Goal: Information Seeking & Learning: Learn about a topic

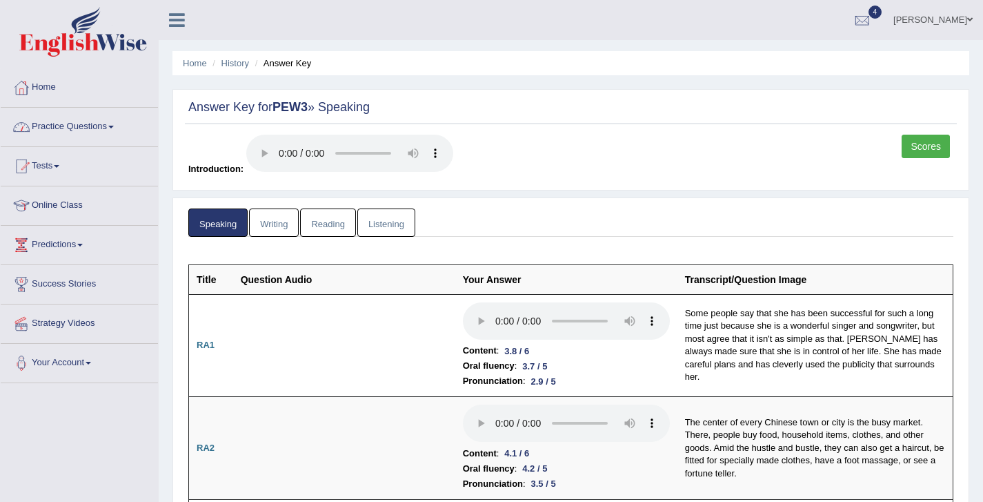
click at [66, 128] on link "Practice Questions" at bounding box center [79, 125] width 157 height 34
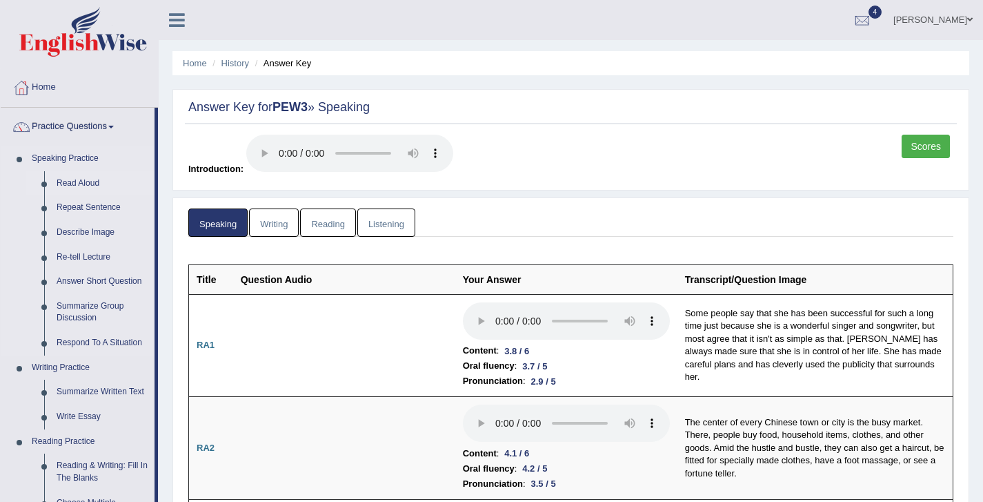
click at [68, 184] on link "Read Aloud" at bounding box center [102, 183] width 104 height 25
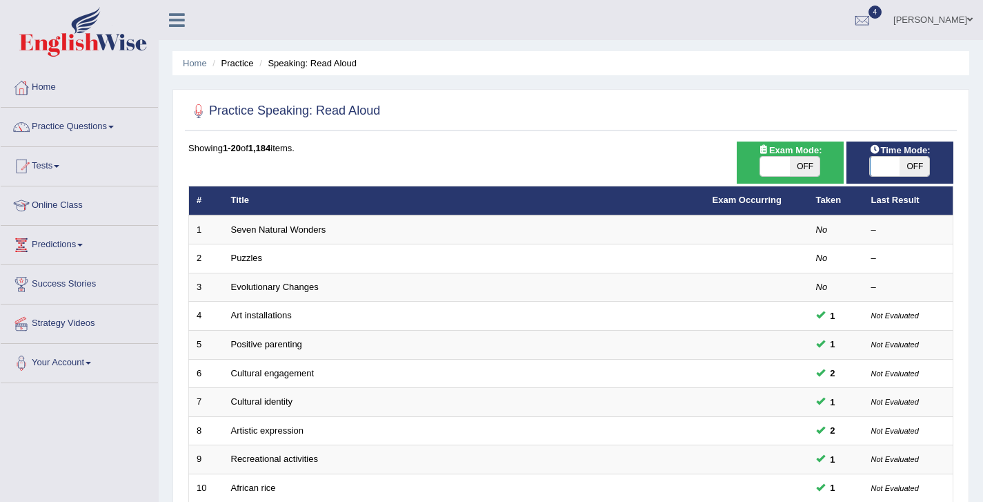
click at [68, 184] on li "Tests Take Practice Sectional Test Take Mock Test History" at bounding box center [79, 166] width 157 height 39
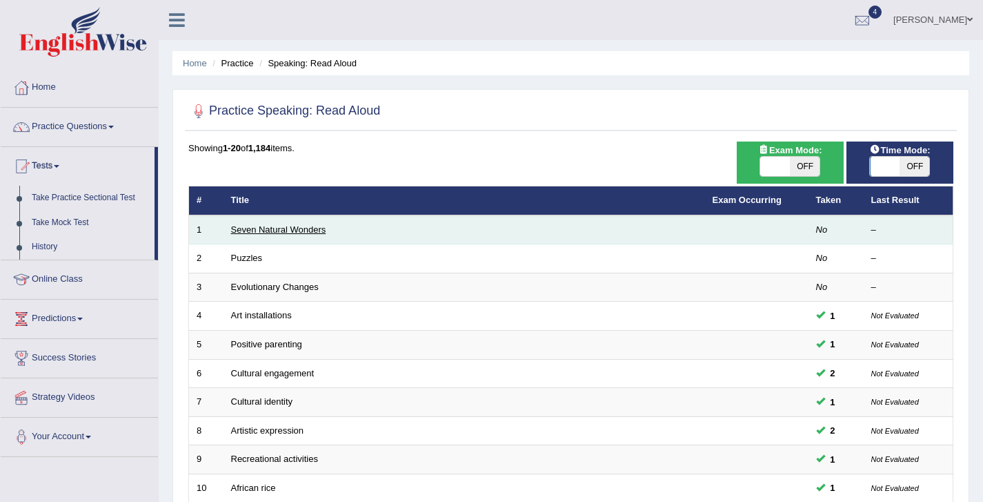
click at [259, 225] on link "Seven Natural Wonders" at bounding box center [278, 229] width 95 height 10
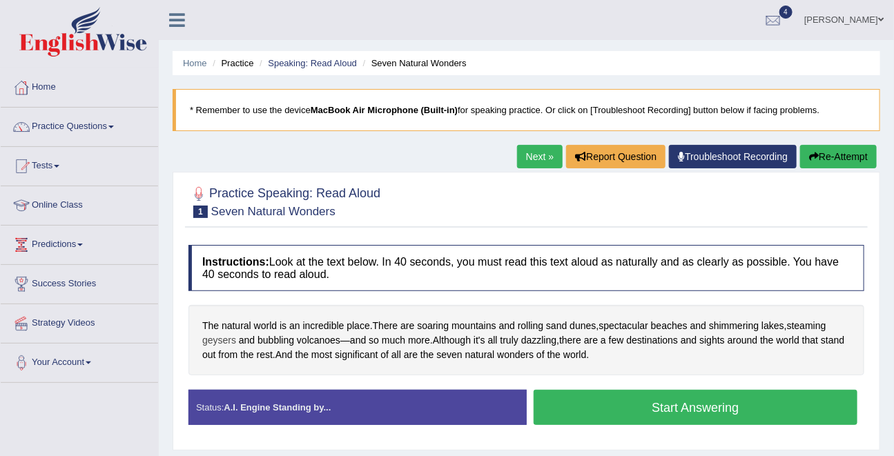
click at [228, 337] on span "geysers" at bounding box center [219, 340] width 34 height 14
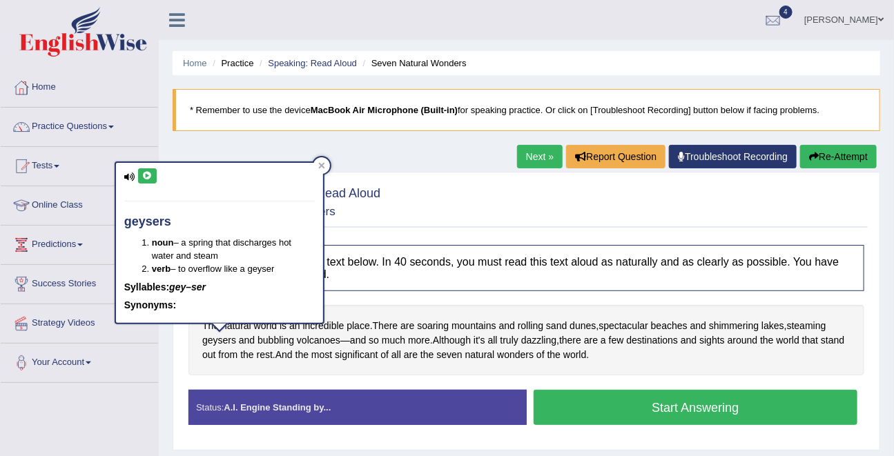
click at [144, 168] on button at bounding box center [147, 175] width 19 height 15
click at [148, 177] on icon at bounding box center [147, 176] width 10 height 8
click at [689, 410] on button "Start Answering" at bounding box center [695, 407] width 324 height 35
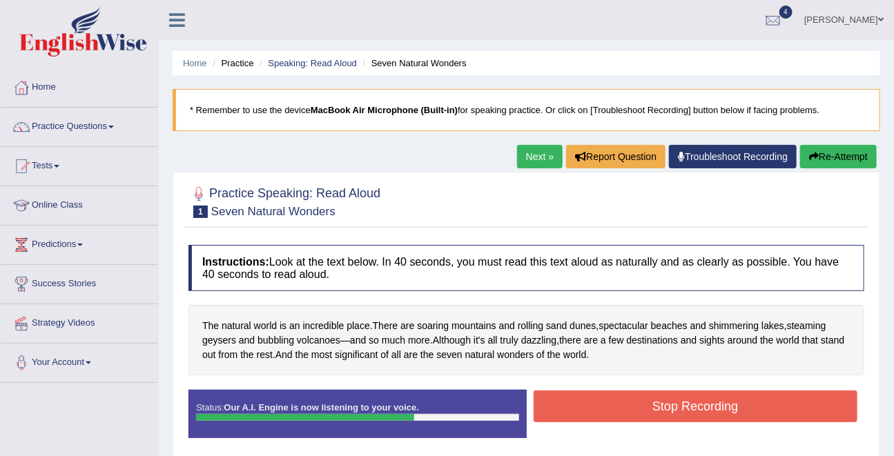
click at [689, 410] on button "Stop Recording" at bounding box center [695, 407] width 324 height 32
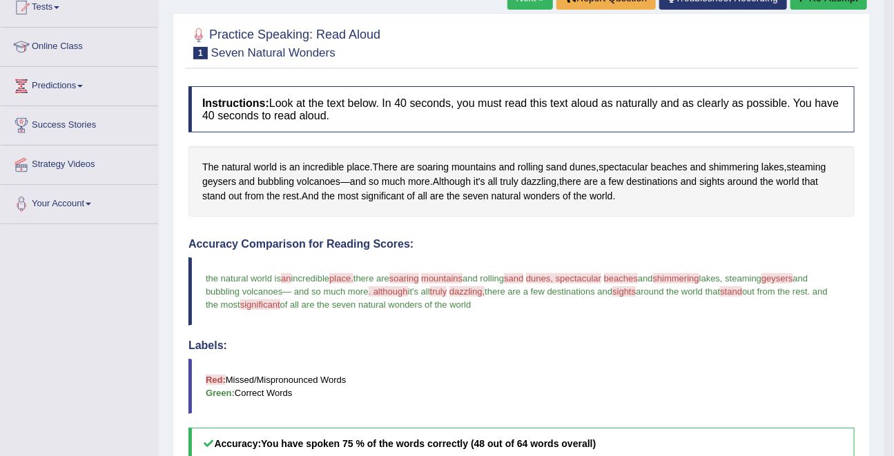
scroll to position [70, 0]
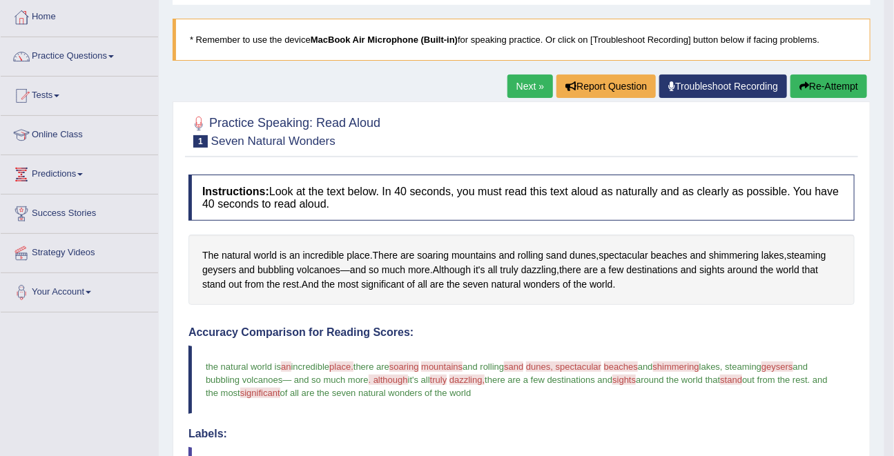
click at [531, 88] on link "Next »" at bounding box center [530, 86] width 46 height 23
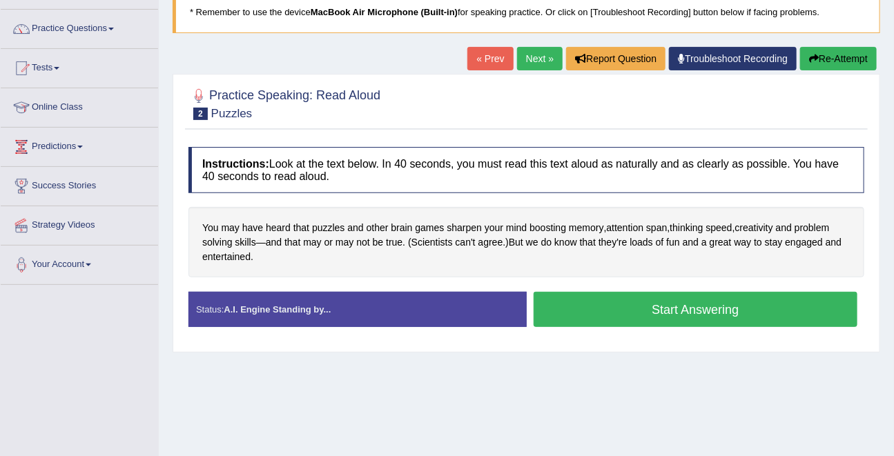
scroll to position [121, 0]
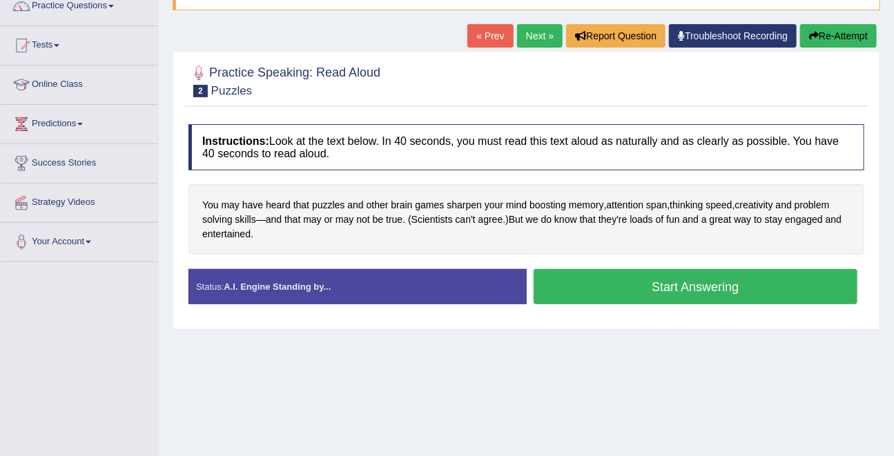
click at [677, 287] on button "Start Answering" at bounding box center [695, 286] width 324 height 35
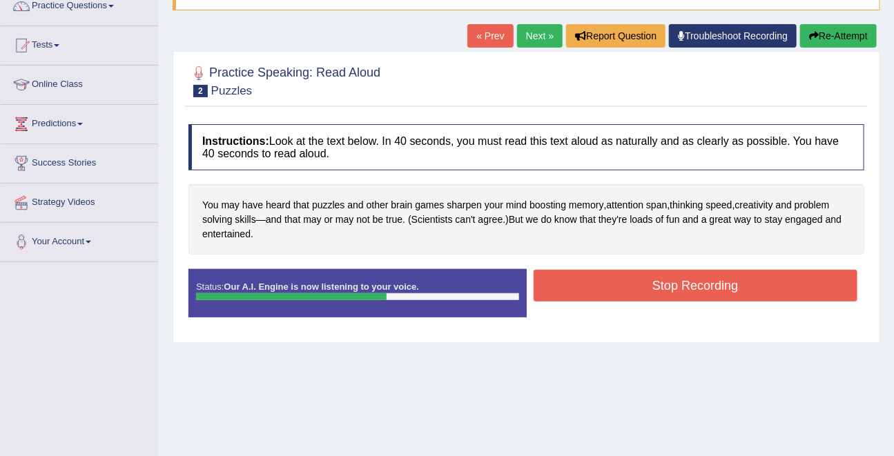
click at [678, 290] on button "Stop Recording" at bounding box center [695, 286] width 324 height 32
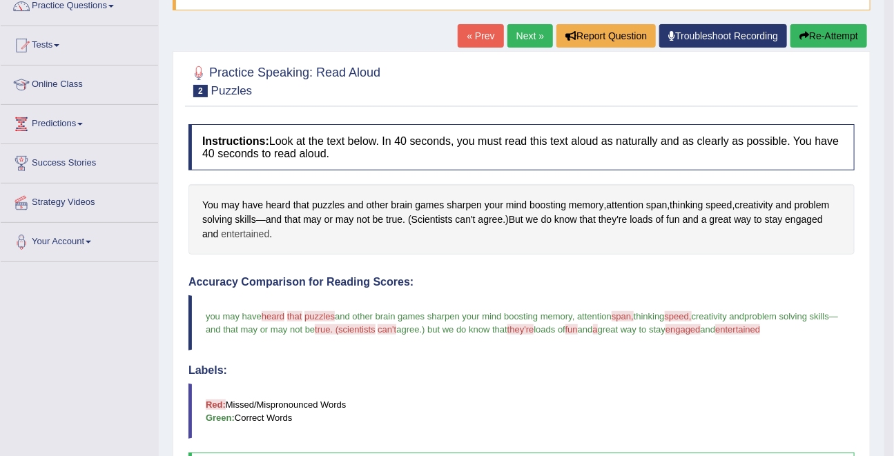
click at [269, 230] on span "entertained" at bounding box center [245, 234] width 48 height 14
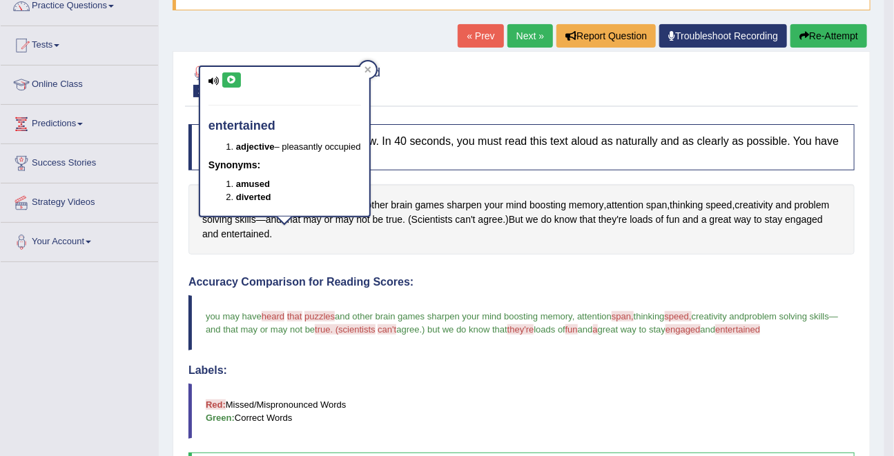
click at [239, 83] on button at bounding box center [231, 79] width 19 height 15
click at [493, 108] on div "Practice Speaking: Read Aloud 2 Puzzles Instructions: Look at the text below. I…" at bounding box center [521, 407] width 698 height 712
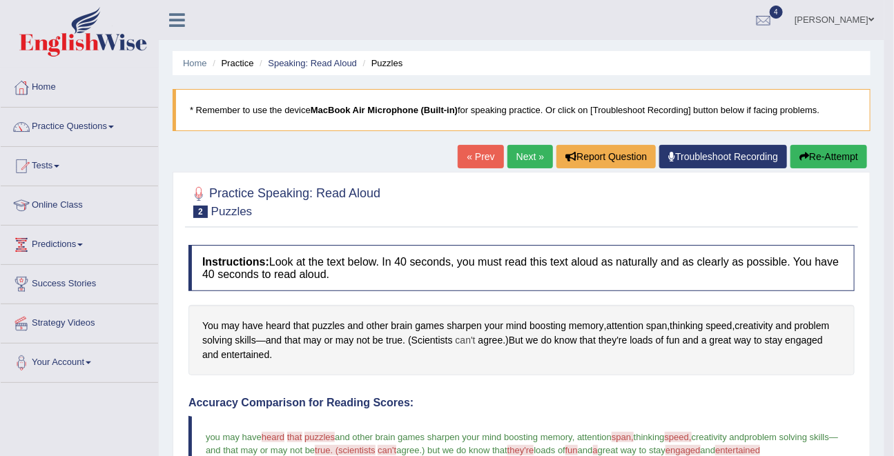
scroll to position [0, 0]
click at [831, 162] on button "Re-Attempt" at bounding box center [828, 156] width 77 height 23
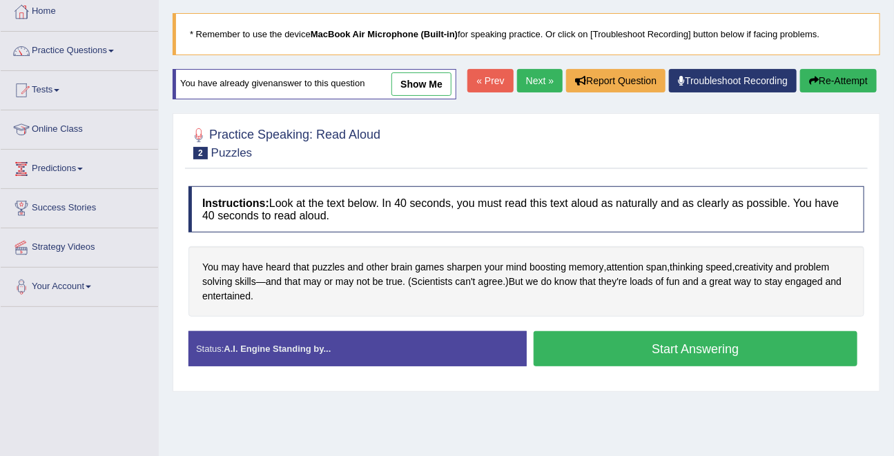
scroll to position [79, 0]
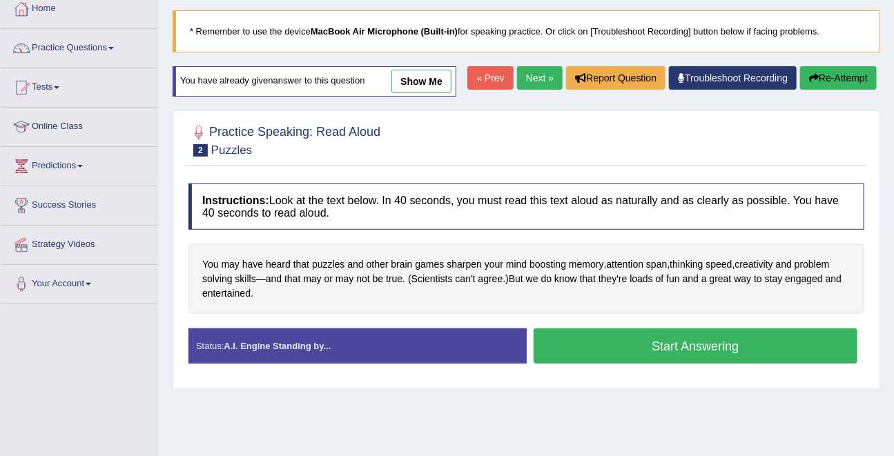
click at [710, 364] on button "Start Answering" at bounding box center [695, 345] width 324 height 35
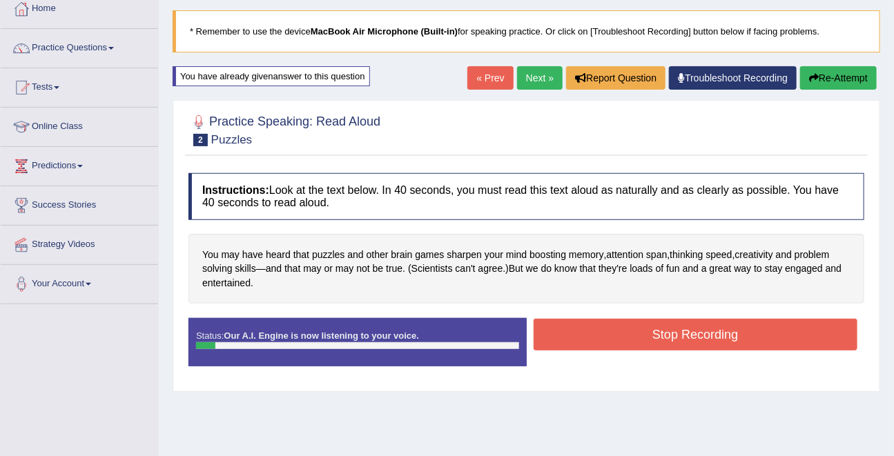
click at [816, 67] on button "Re-Attempt" at bounding box center [838, 77] width 77 height 23
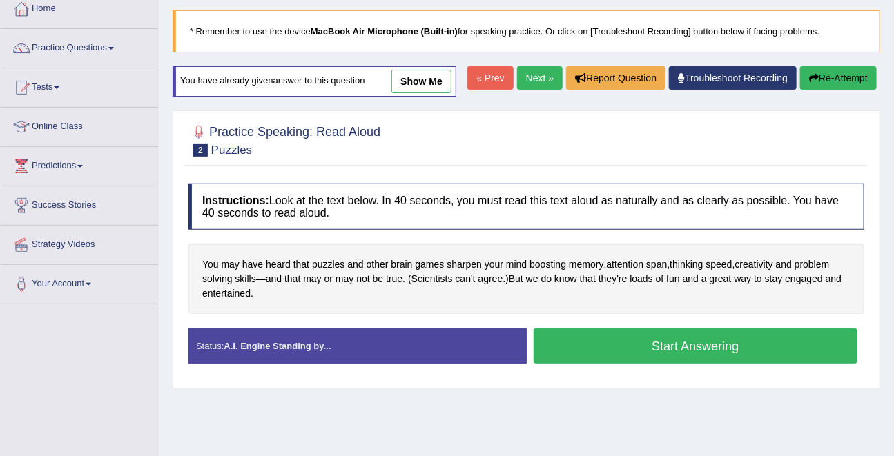
click at [703, 364] on button "Start Answering" at bounding box center [695, 345] width 324 height 35
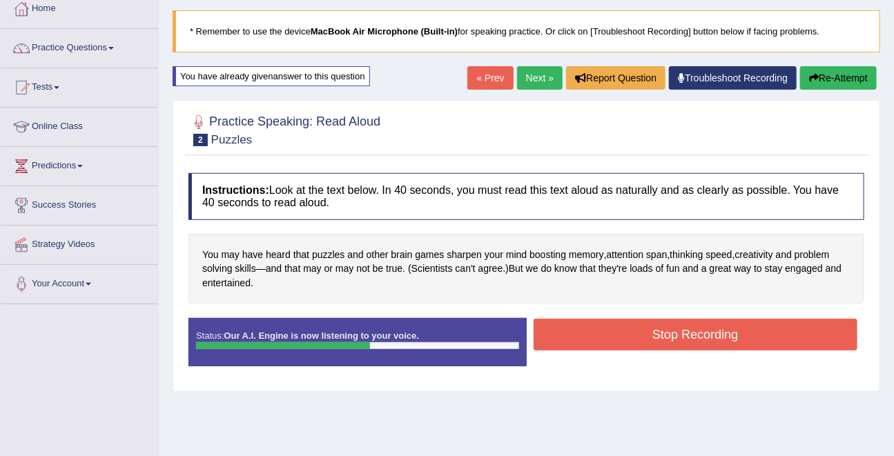
click at [697, 339] on button "Stop Recording" at bounding box center [695, 335] width 324 height 32
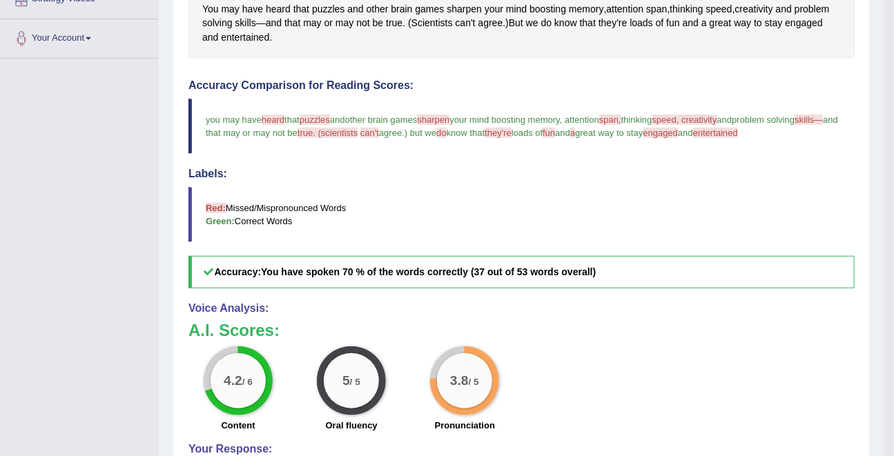
scroll to position [153, 0]
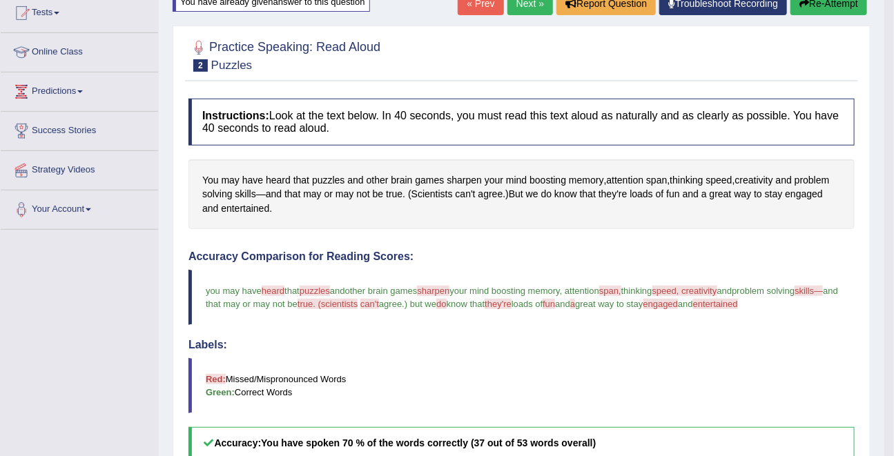
click at [511, 9] on link "Next »" at bounding box center [530, 3] width 46 height 23
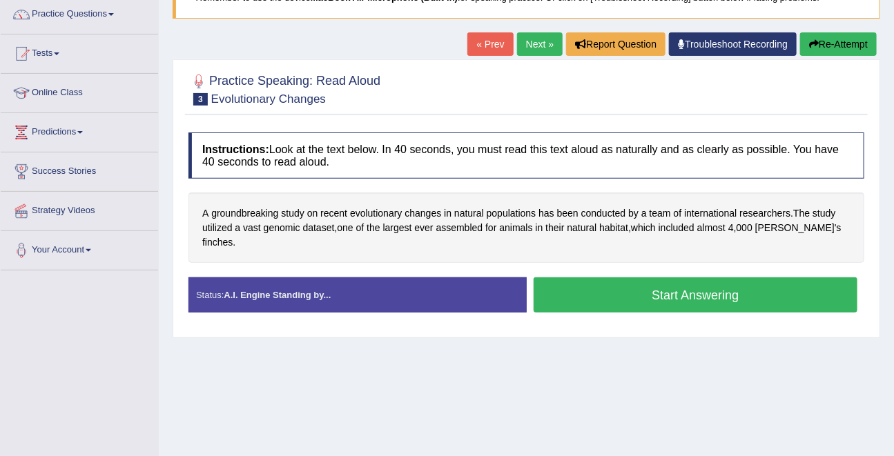
scroll to position [111, 0]
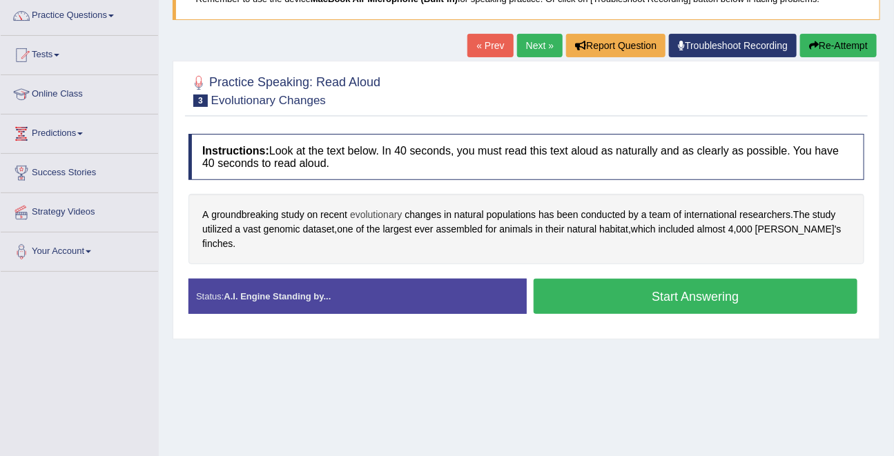
click at [373, 214] on span "evolutionary" at bounding box center [376, 215] width 52 height 14
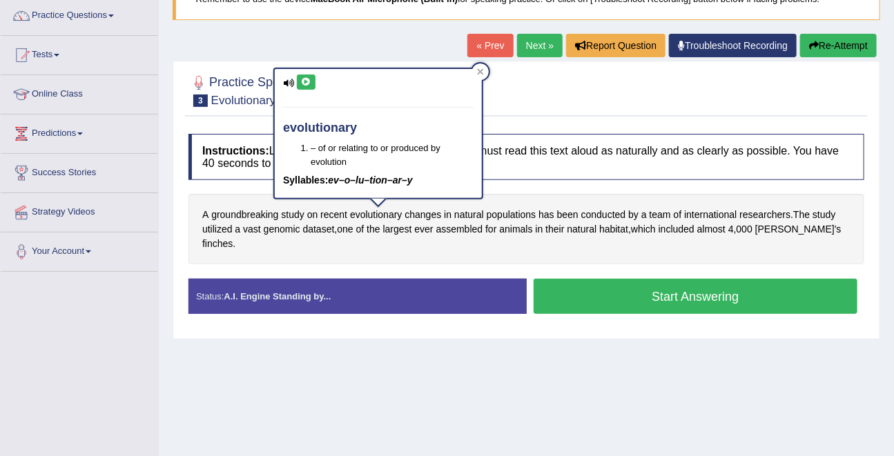
click at [302, 84] on icon at bounding box center [306, 82] width 10 height 8
click at [579, 177] on h4 "Instructions: Look at the text below. In 40 seconds, you must read this text al…" at bounding box center [525, 157] width 675 height 46
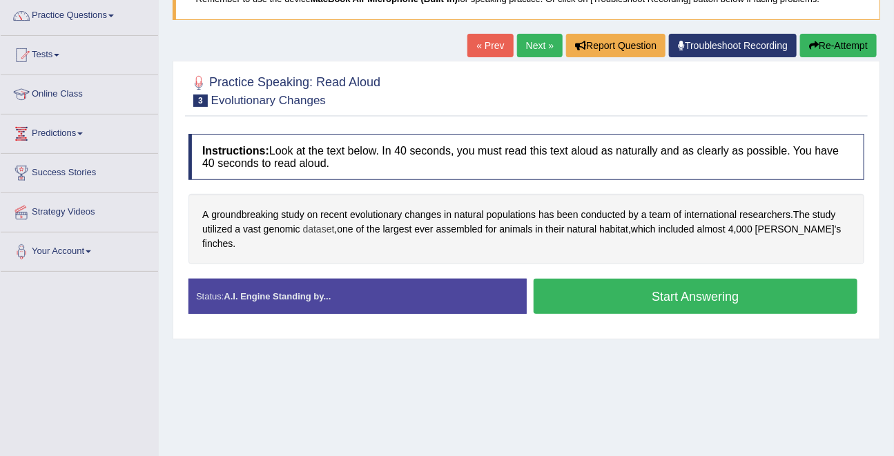
click at [316, 228] on span "dataset" at bounding box center [319, 229] width 32 height 14
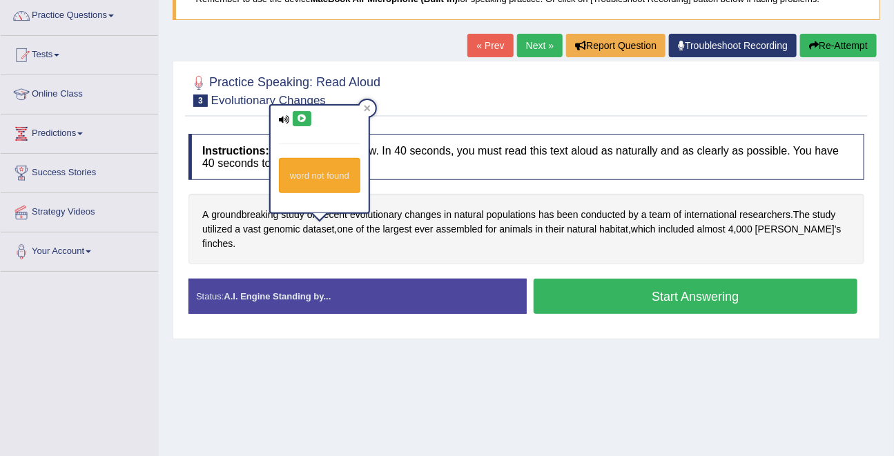
click at [298, 115] on icon at bounding box center [302, 119] width 10 height 8
click at [426, 115] on div "Practice Speaking: Read Aloud 3 Evolutionary Changes" at bounding box center [526, 92] width 682 height 48
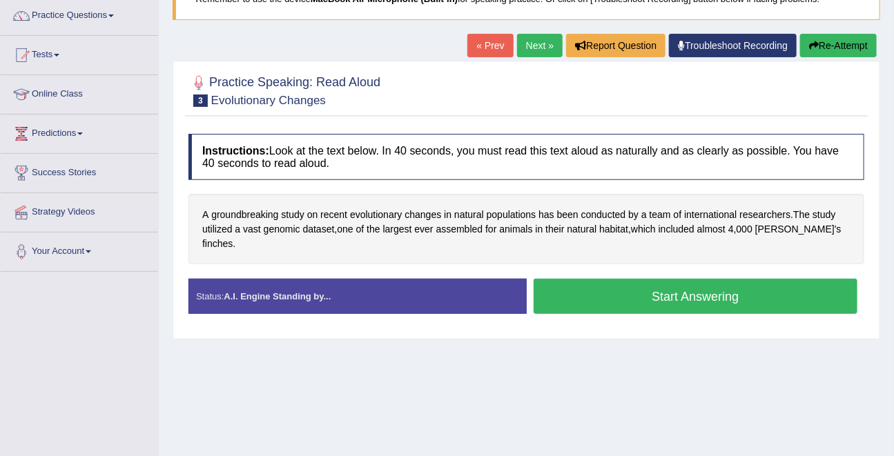
click at [664, 279] on button "Start Answering" at bounding box center [695, 296] width 324 height 35
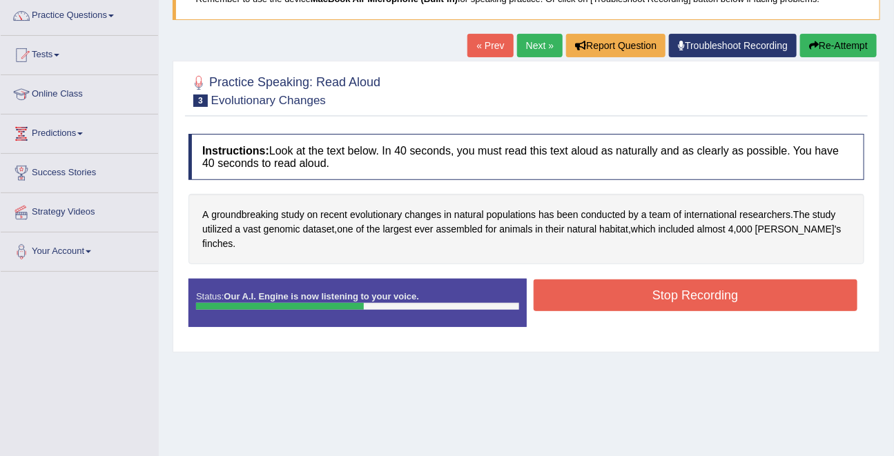
click at [733, 279] on button "Stop Recording" at bounding box center [695, 295] width 324 height 32
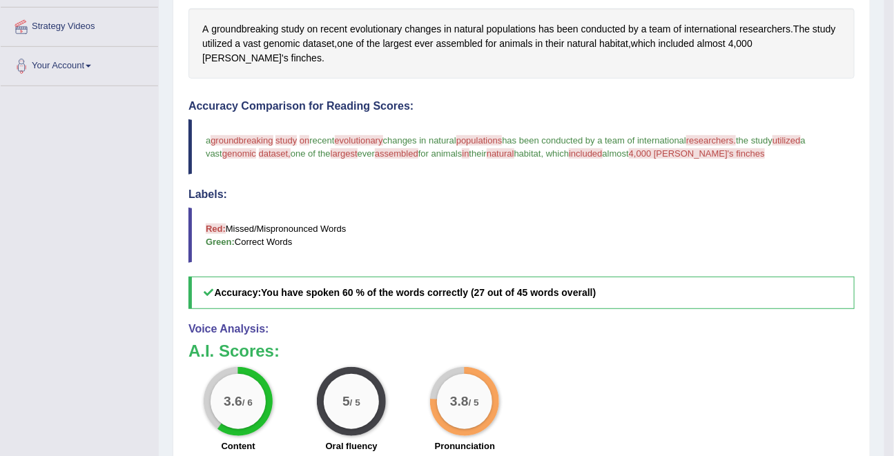
scroll to position [298, 0]
